Goal: Use online tool/utility

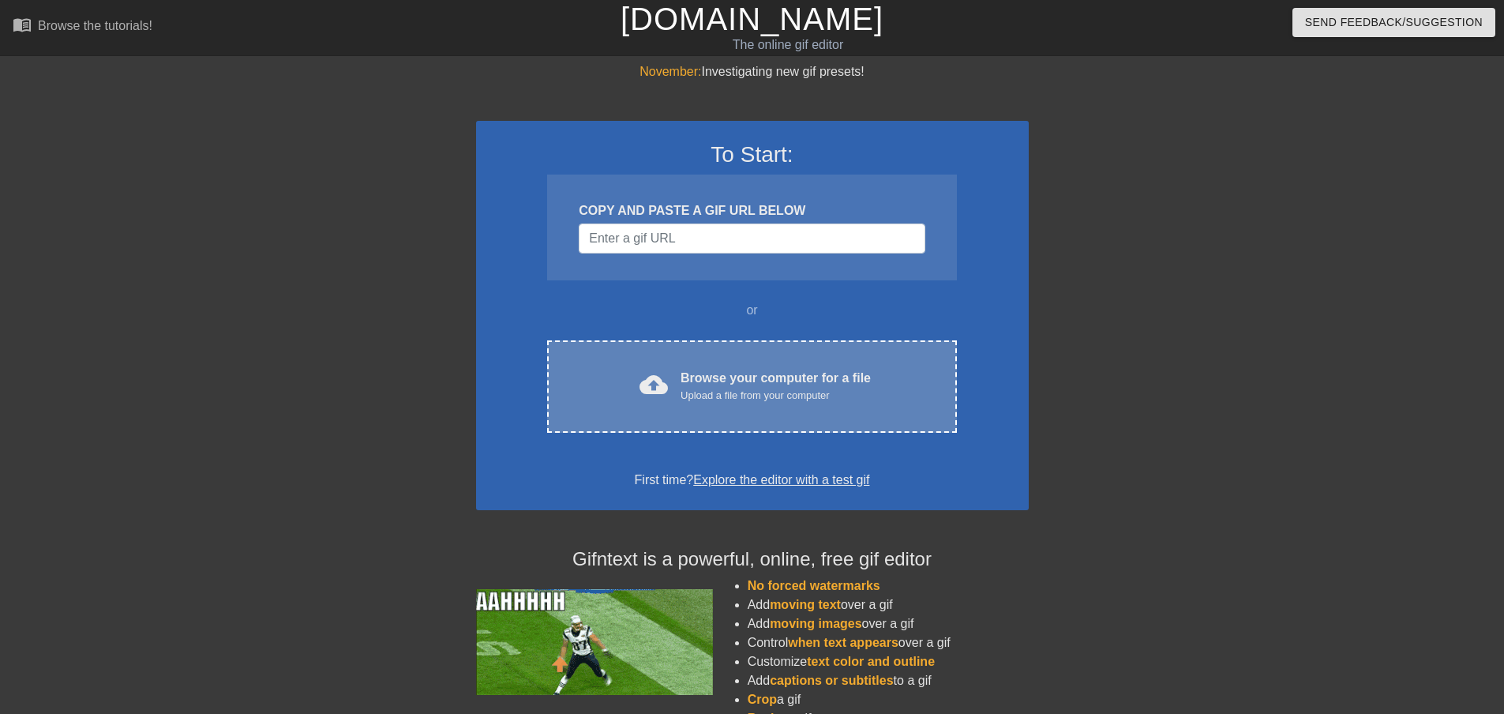
click at [666, 384] on span "cloud_upload" at bounding box center [653, 384] width 28 height 28
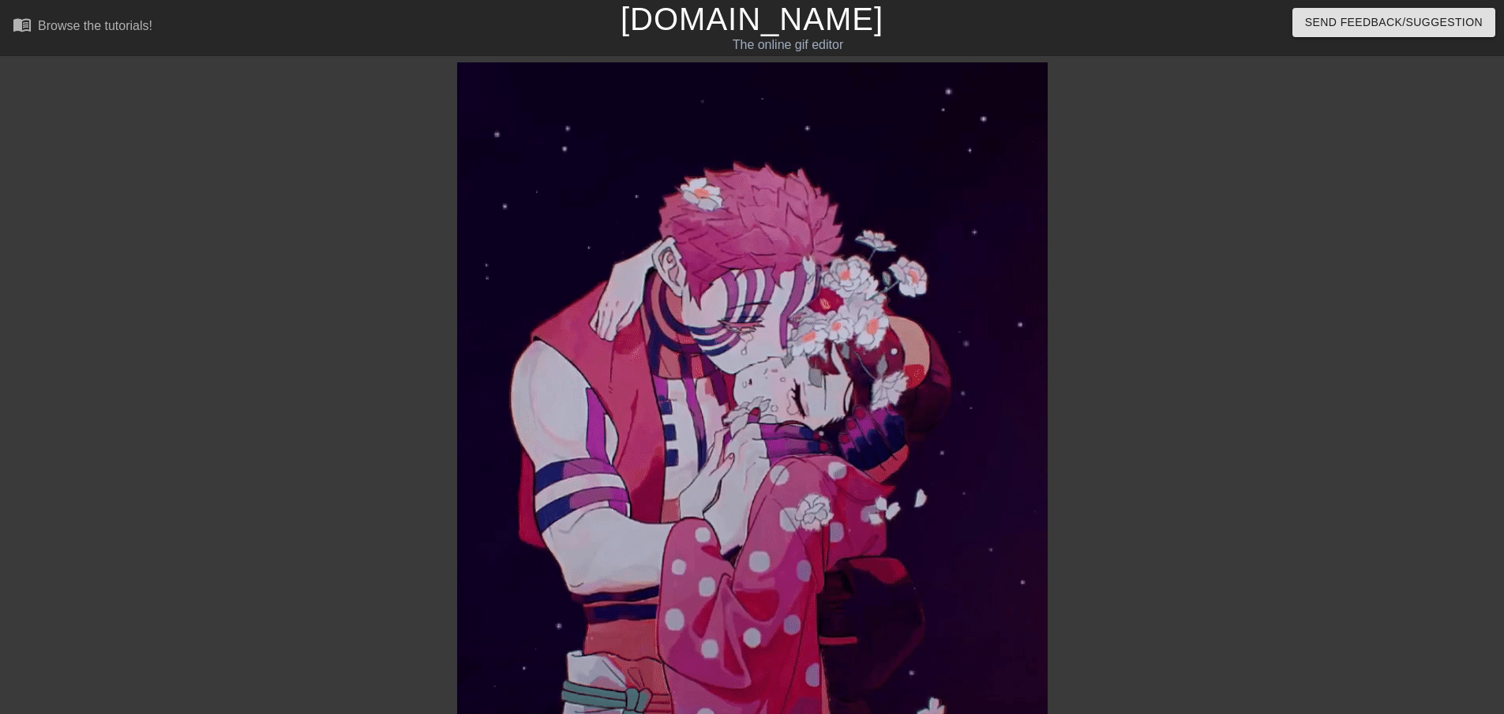
click at [1166, 324] on div at bounding box center [1184, 299] width 237 height 474
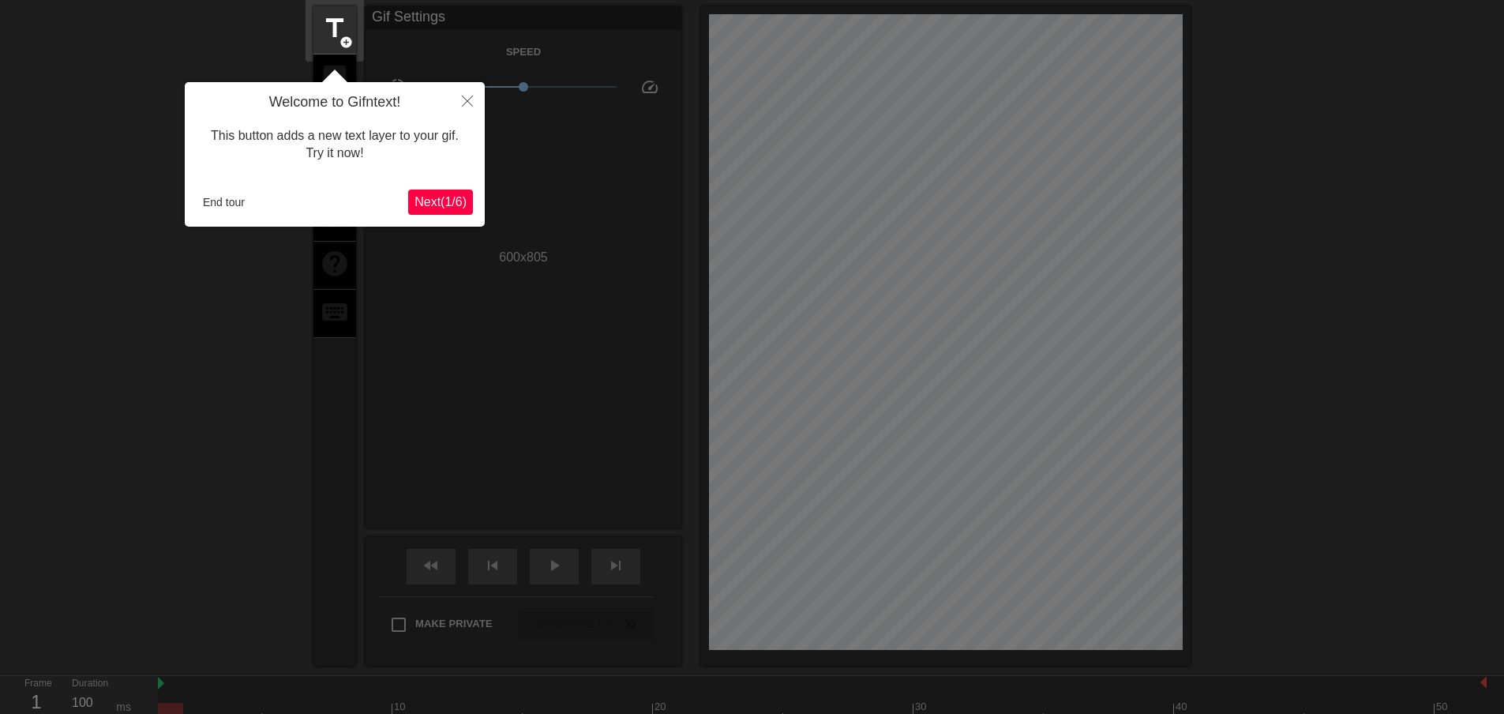
scroll to position [39, 0]
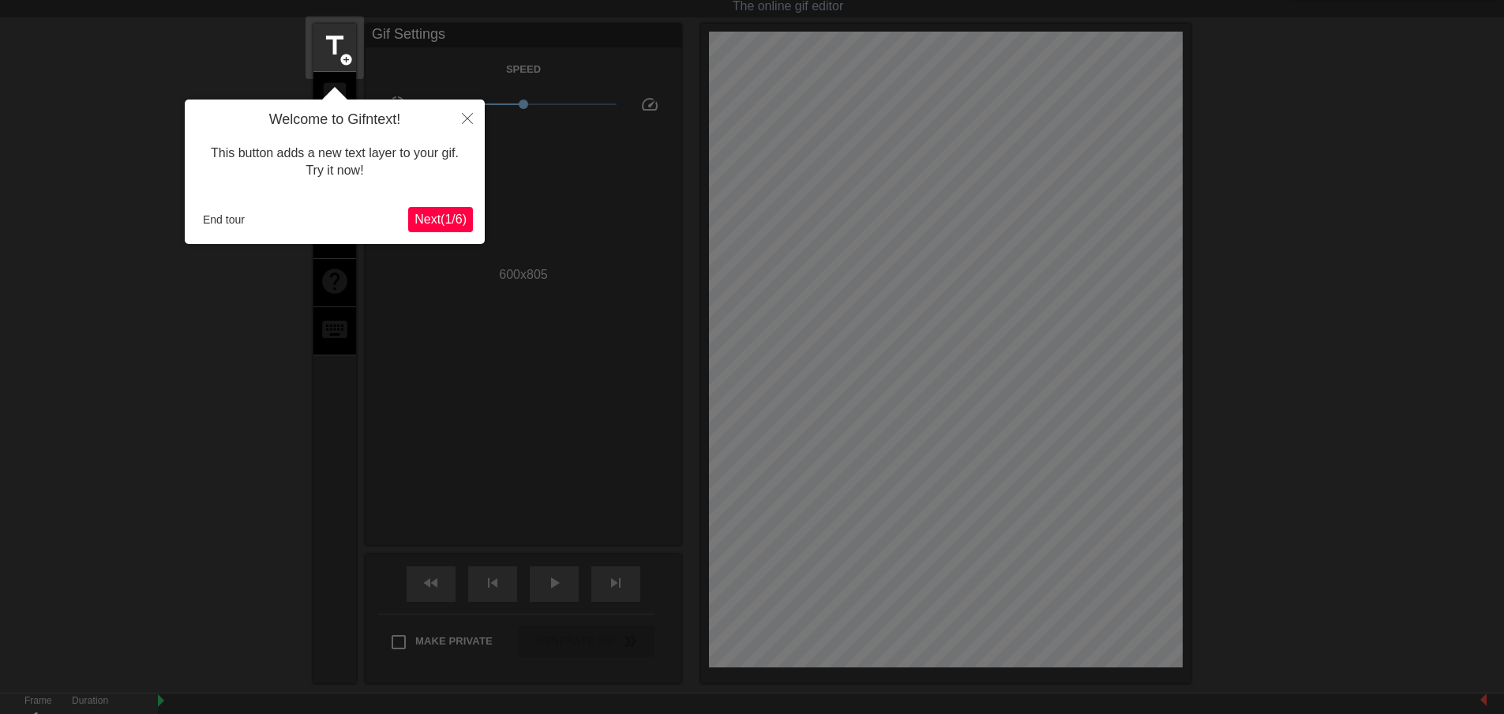
click at [1090, 103] on div at bounding box center [752, 405] width 1504 height 889
click at [238, 221] on button "End tour" at bounding box center [224, 220] width 54 height 24
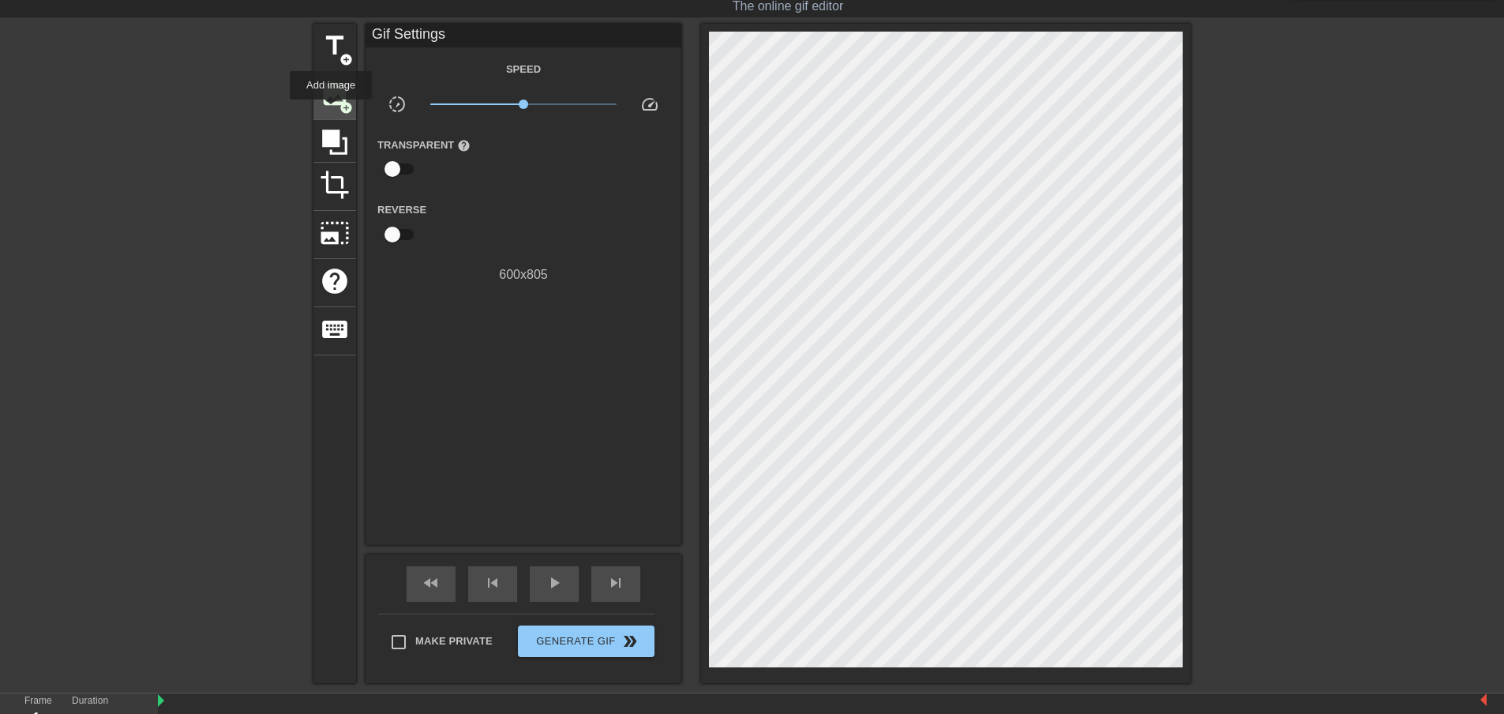
drag, startPoint x: 335, startPoint y: 228, endPoint x: 332, endPoint y: 105, distance: 123.2
click at [332, 105] on div "title add_circle image add_circle crop photo_size_select_large help keyboard" at bounding box center [334, 353] width 43 height 659
click at [335, 101] on span "image" at bounding box center [335, 94] width 30 height 30
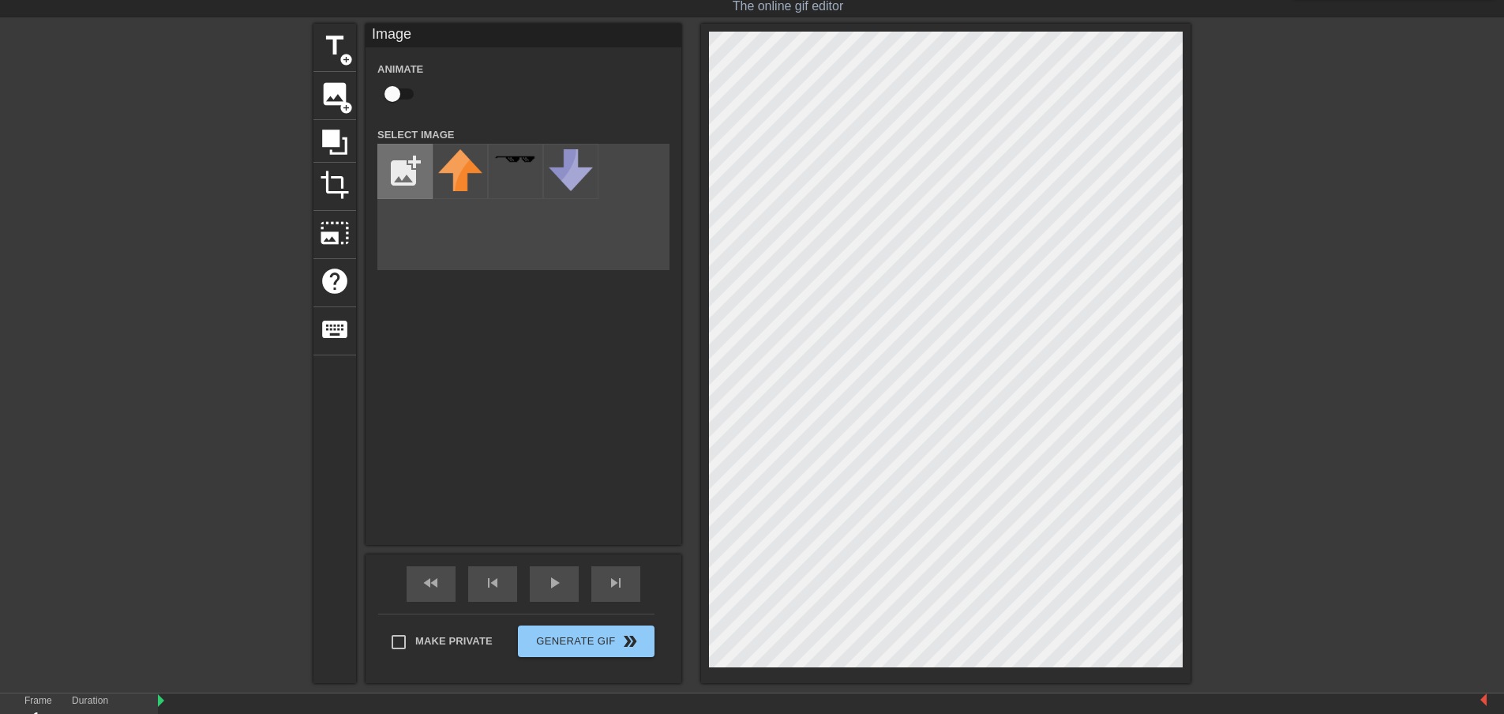
click at [402, 183] on input "file" at bounding box center [405, 171] width 54 height 54
type input "C:\fakepath\ikjsuzawhnff.jpg"
click at [474, 200] on img at bounding box center [460, 185] width 44 height 73
click at [1315, 371] on div "title add_circle image add_circle crop photo_size_select_large help keyboard Im…" at bounding box center [752, 353] width 1504 height 659
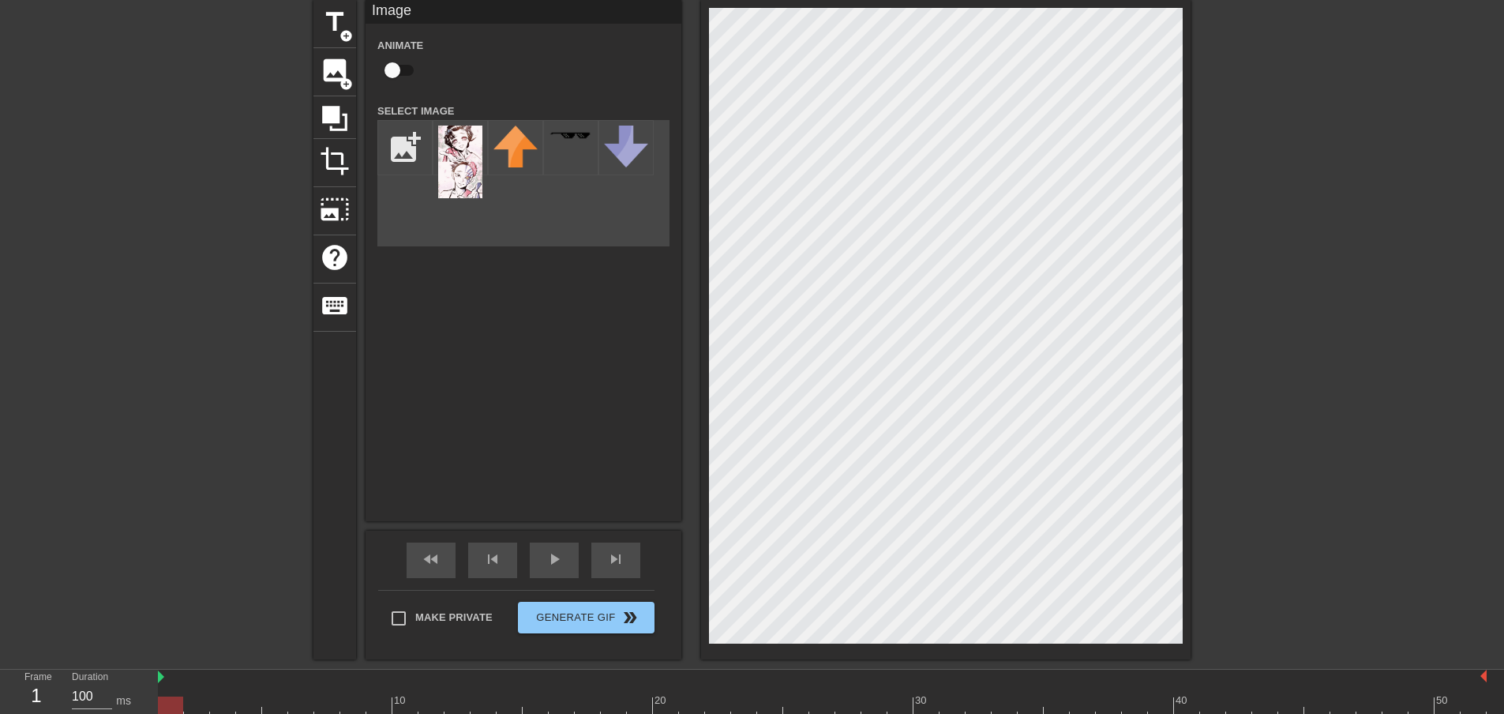
scroll to position [104, 0]
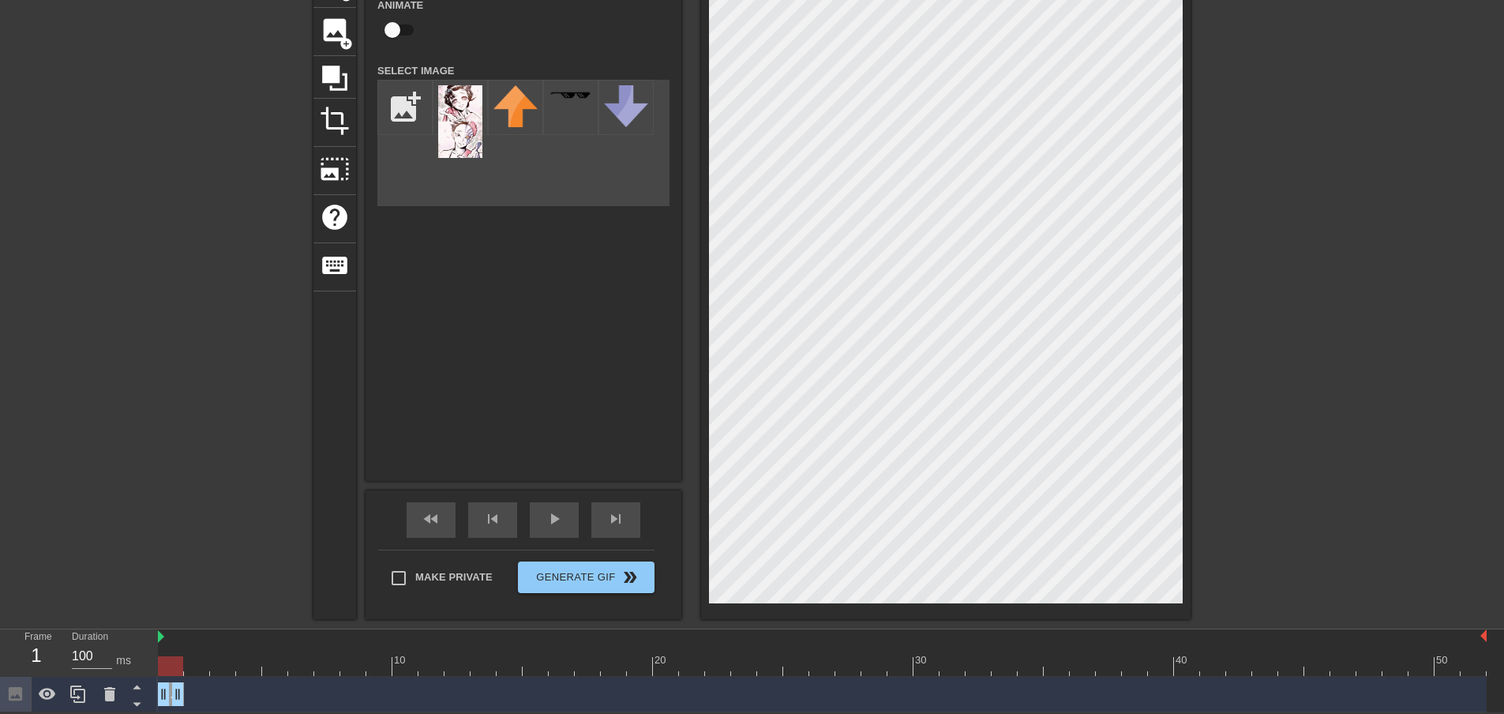
drag, startPoint x: 1476, startPoint y: 692, endPoint x: 145, endPoint y: 735, distance: 1331.5
click at [145, 712] on html "menu_book Browse the tutorials! [DOMAIN_NAME] The online gif editor Send Feedba…" at bounding box center [752, 304] width 1504 height 815
click at [99, 649] on input "100" at bounding box center [92, 655] width 40 height 25
type input "1"
click at [227, 549] on div "title add_circle image add_circle crop photo_size_select_large help keyboard Im…" at bounding box center [752, 289] width 1504 height 659
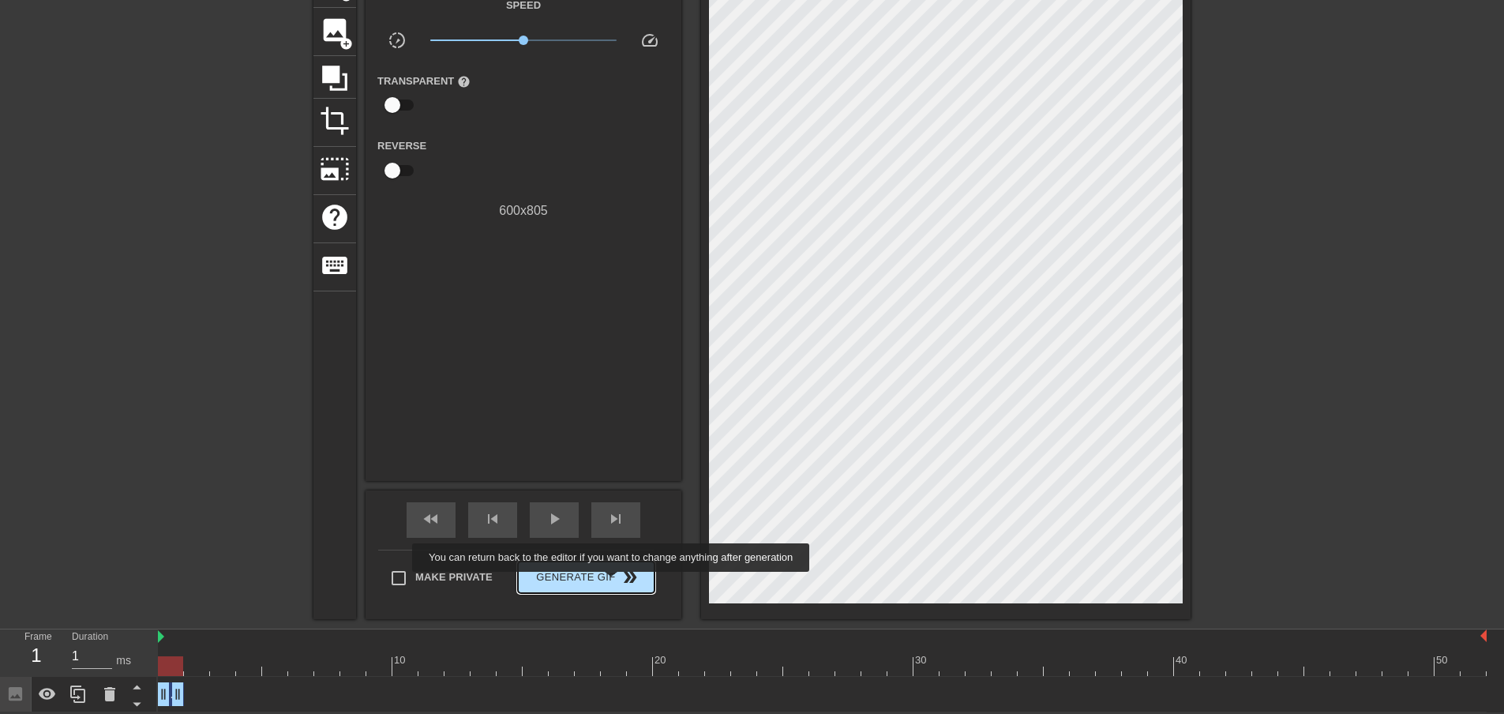
click at [613, 583] on span "Generate Gif double_arrow" at bounding box center [586, 577] width 124 height 19
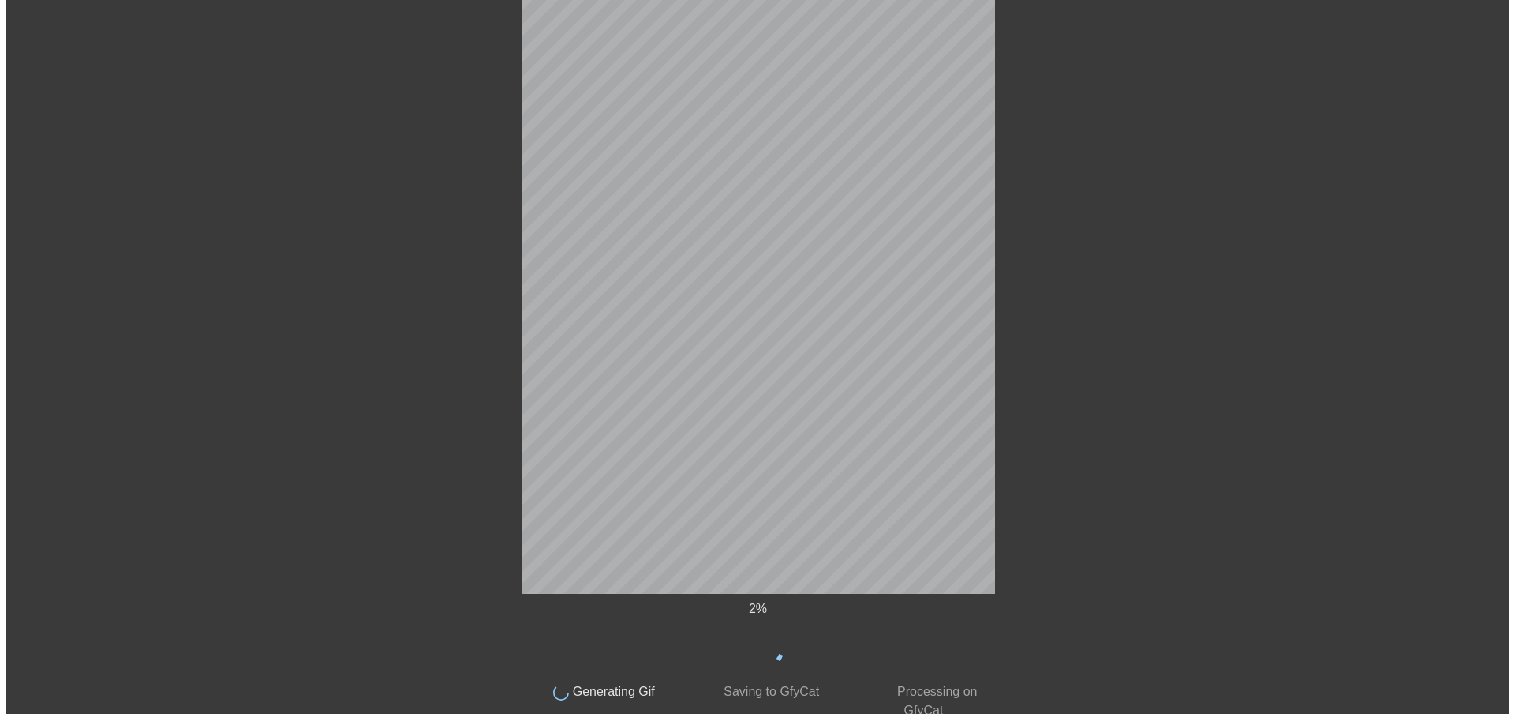
scroll to position [0, 0]
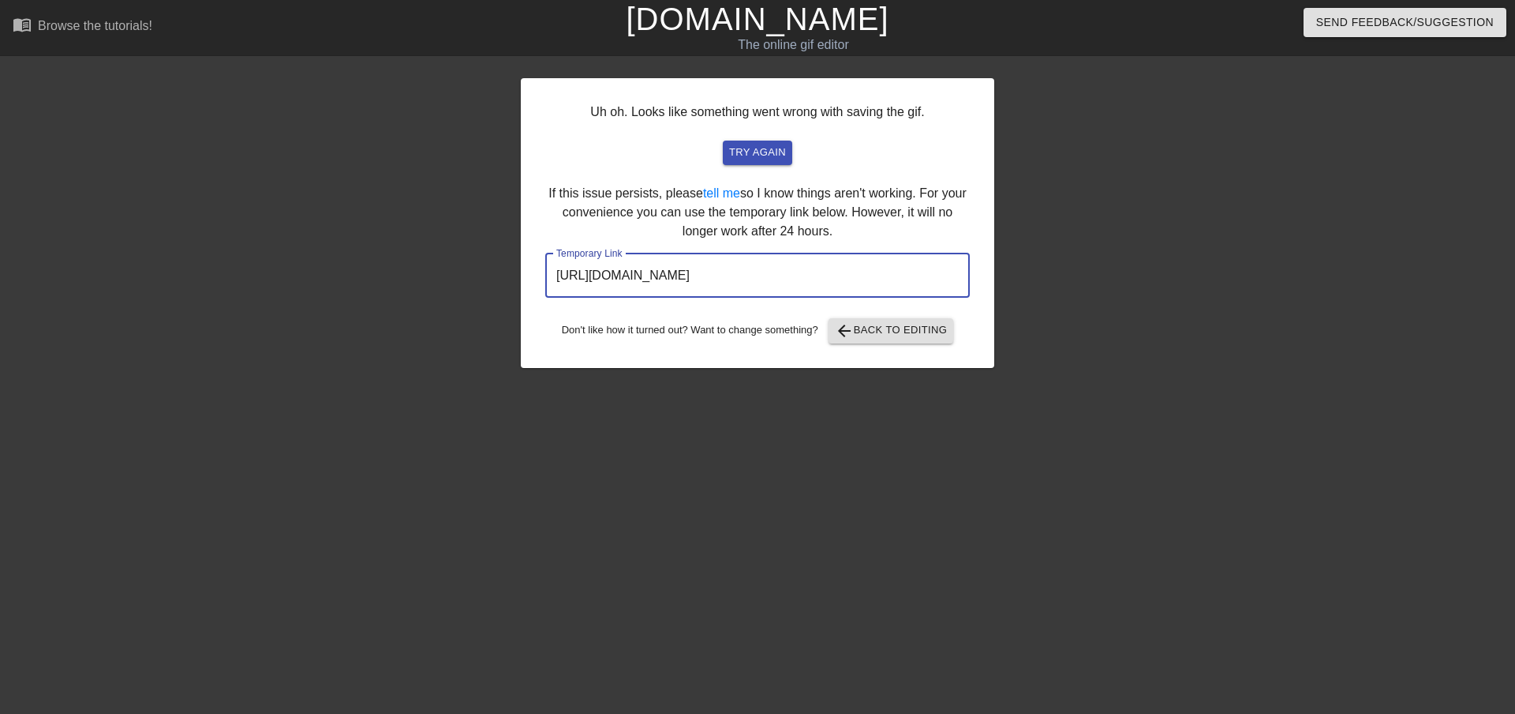
drag, startPoint x: 916, startPoint y: 273, endPoint x: 523, endPoint y: 279, distance: 393.9
click at [523, 279] on div "Uh oh. Looks like something went wrong with saving the gif. try again If this i…" at bounding box center [758, 223] width 474 height 290
